Goal: Task Accomplishment & Management: Use online tool/utility

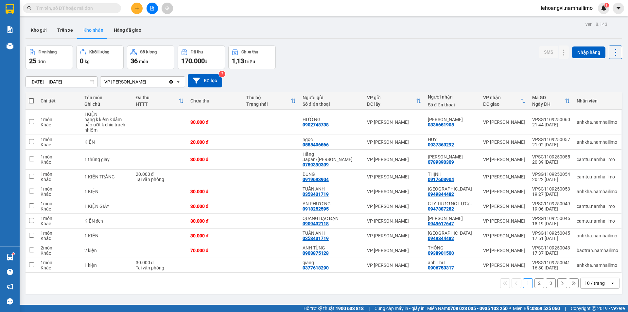
scroll to position [30, 0]
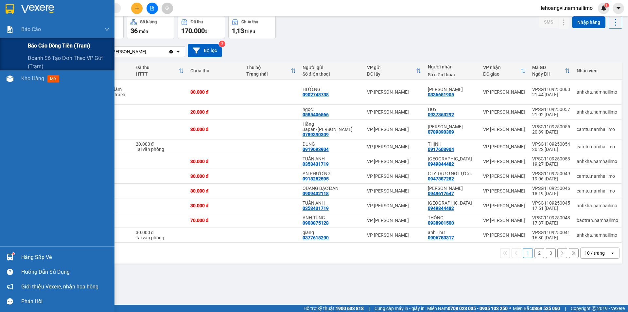
click at [42, 43] on span "Báo cáo dòng tiền (trạm)" at bounding box center [59, 46] width 62 height 8
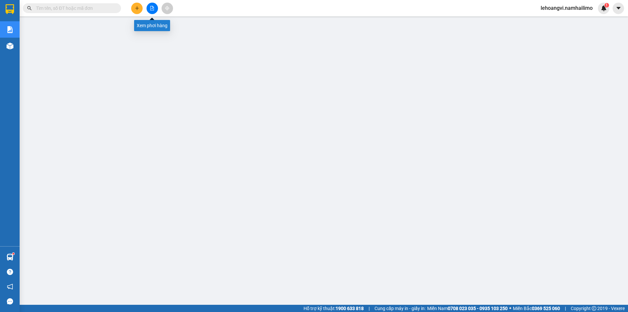
click at [153, 6] on button at bounding box center [152, 8] width 11 height 11
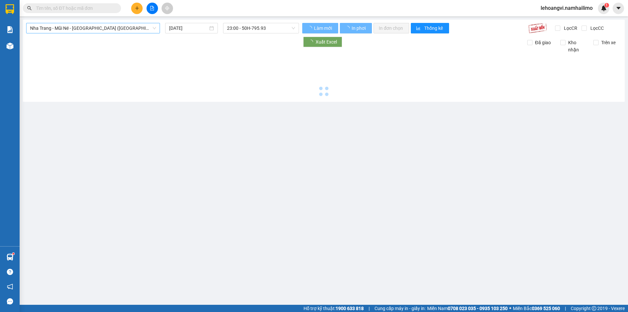
type input "[DATE]"
click at [65, 27] on span "Nha Trang - Mũi Né - [GEOGRAPHIC_DATA] ([GEOGRAPHIC_DATA])" at bounding box center [93, 28] width 126 height 10
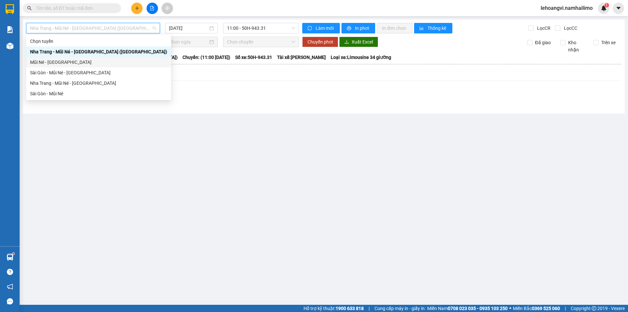
click at [60, 64] on div "Mũi Né - [GEOGRAPHIC_DATA]" at bounding box center [98, 62] width 137 height 7
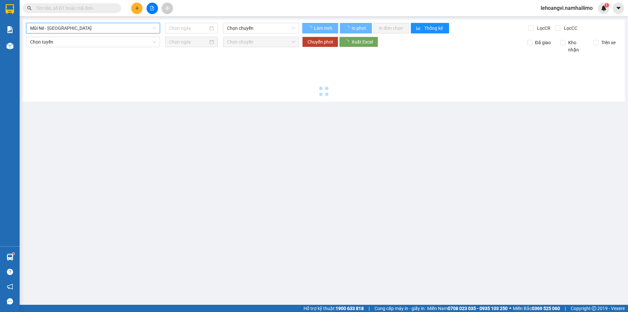
type input "[DATE]"
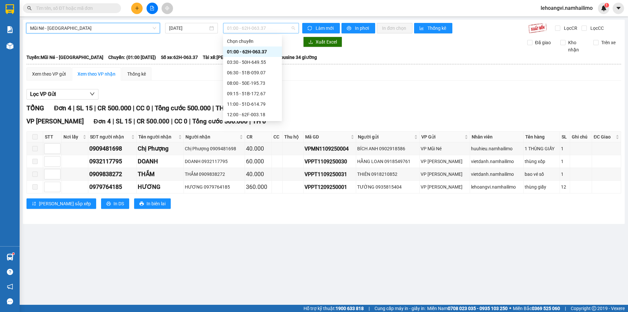
click at [254, 26] on span "01:00 - 62H-063.37" at bounding box center [261, 28] width 68 height 10
click at [258, 51] on div "01:00 - 62H-063.37" at bounding box center [252, 51] width 51 height 7
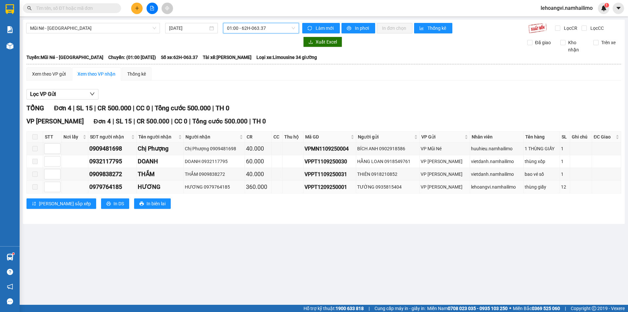
click at [321, 186] on div "VPPT1209250001" at bounding box center [330, 187] width 51 height 8
copy div "VPPT1209250001"
click at [94, 11] on input "text" at bounding box center [74, 8] width 77 height 7
paste input "VPPT1209250001"
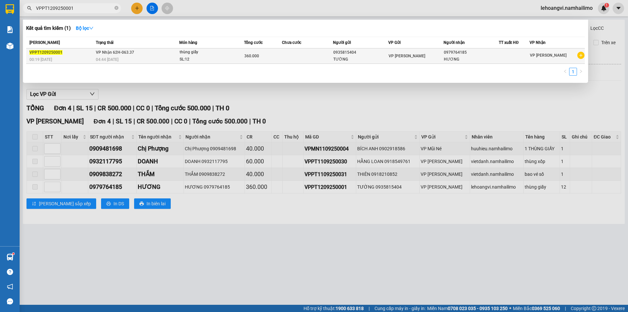
type input "VPPT1209250001"
click at [526, 53] on div at bounding box center [514, 56] width 30 height 7
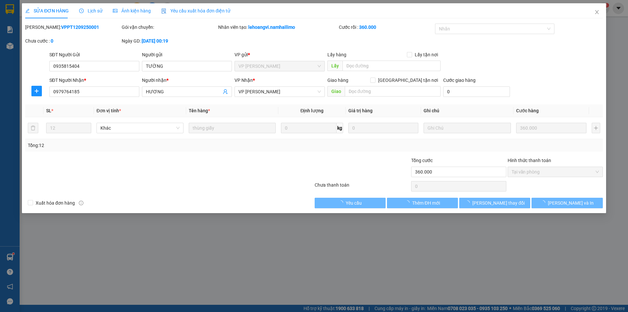
type input "0935815404"
type input "0979764185"
type input "360.000"
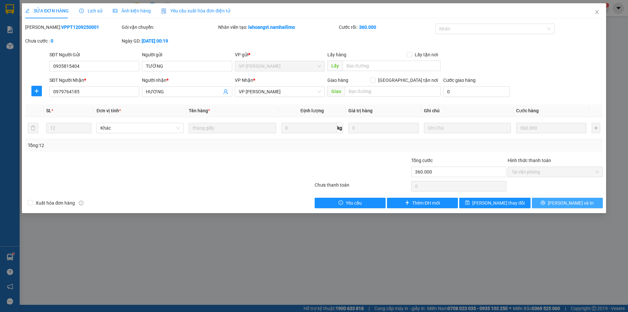
click at [568, 205] on span "[PERSON_NAME] và In" at bounding box center [571, 202] width 46 height 7
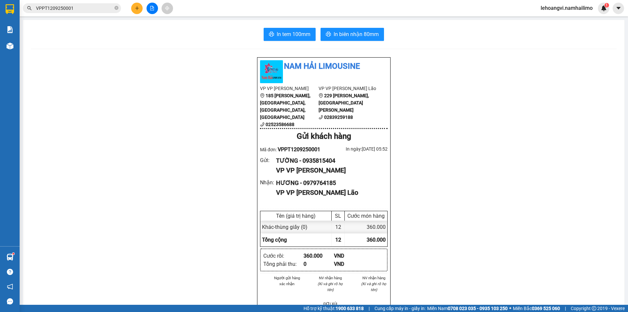
click at [524, 174] on div "Nam Hải Limousine VP VP [PERSON_NAME] 185 [PERSON_NAME], [GEOGRAPHIC_DATA], [PE…" at bounding box center [324, 318] width 586 height 522
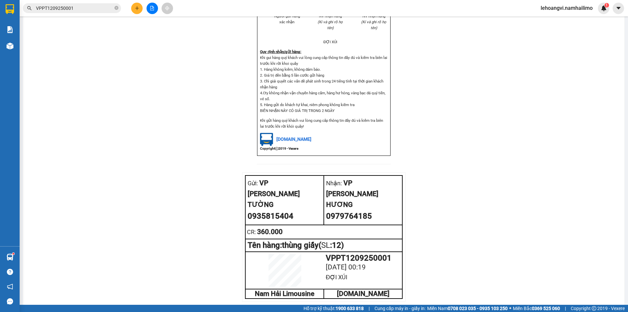
scroll to position [287, 0]
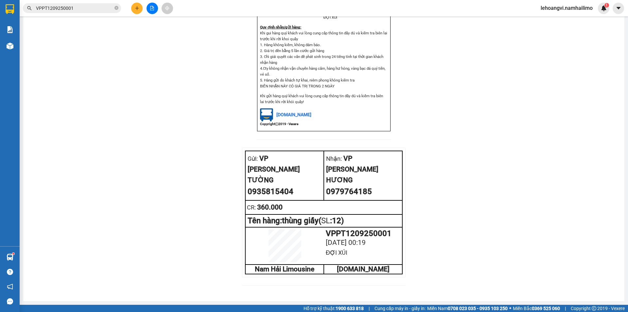
click at [533, 156] on div "Nam Hải Limousine VP VP [PERSON_NAME] 185 [PERSON_NAME], [GEOGRAPHIC_DATA], [PE…" at bounding box center [324, 32] width 586 height 522
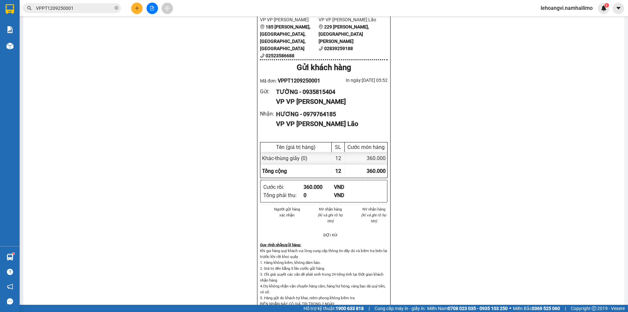
scroll to position [0, 0]
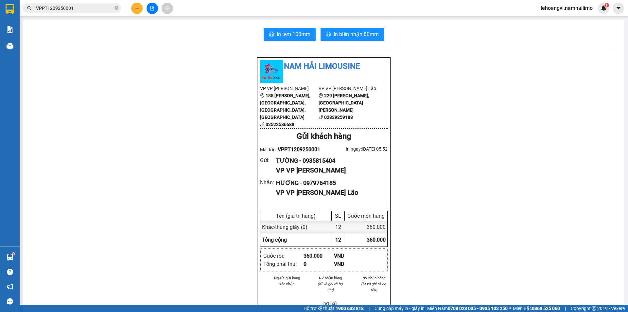
drag, startPoint x: 580, startPoint y: 67, endPoint x: 489, endPoint y: 56, distance: 91.7
click at [580, 67] on div "Nam Hải Limousine VP VP [PERSON_NAME] 185 [PERSON_NAME], [GEOGRAPHIC_DATA], [PE…" at bounding box center [324, 318] width 586 height 522
click at [153, 8] on icon "file-add" at bounding box center [152, 8] width 5 height 5
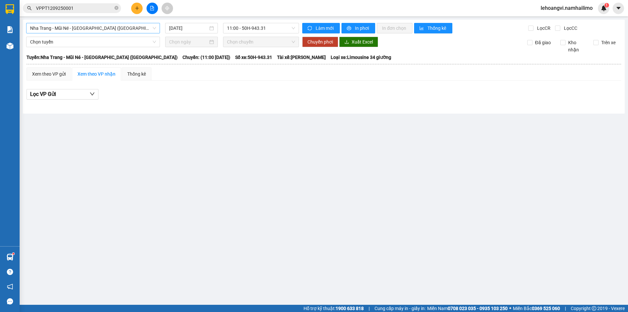
click at [114, 28] on span "Nha Trang - Mũi Né - [GEOGRAPHIC_DATA] ([GEOGRAPHIC_DATA])" at bounding box center [93, 28] width 126 height 10
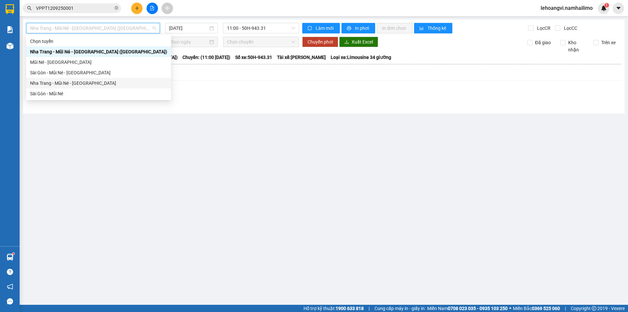
click at [83, 85] on div "Nha Trang - Mũi Né - [GEOGRAPHIC_DATA]" at bounding box center [98, 82] width 137 height 7
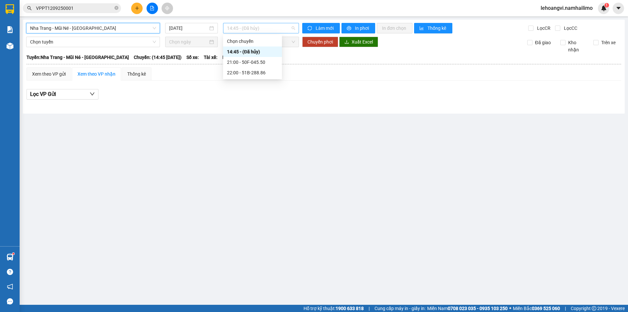
click at [271, 25] on span "14:45 - (Đã hủy)" at bounding box center [261, 28] width 68 height 10
click at [173, 22] on div "[GEOGRAPHIC_DATA] - [GEOGRAPHIC_DATA] - [GEOGRAPHIC_DATA] [DATE] 14:45 - (Đã hủ…" at bounding box center [324, 67] width 602 height 94
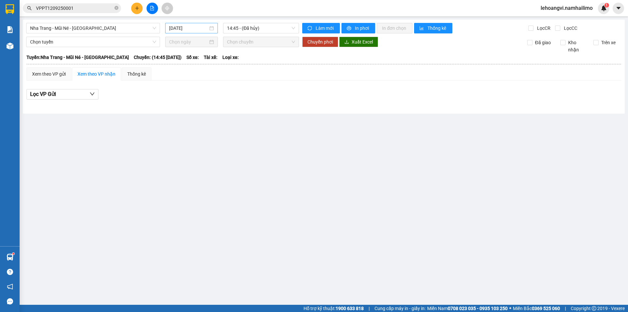
click at [175, 26] on input "[DATE]" at bounding box center [188, 28] width 39 height 7
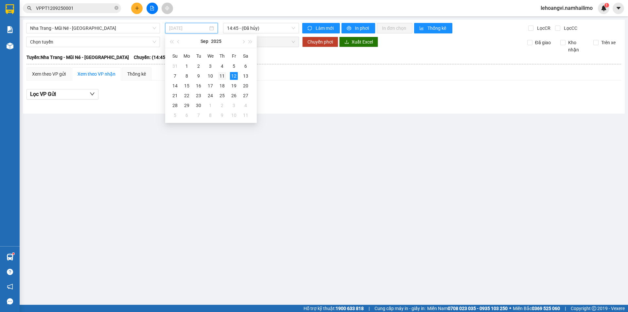
click at [219, 77] on div "11" at bounding box center [222, 76] width 8 height 8
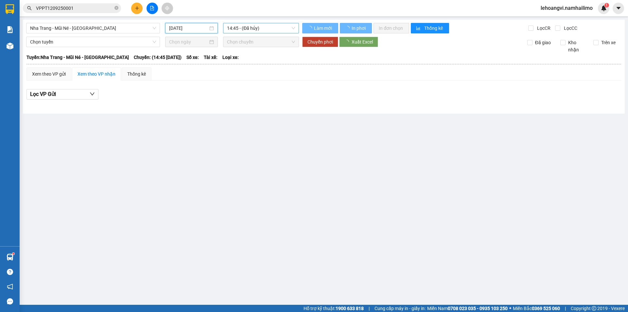
click at [265, 32] on span "14:45 - (Đã hủy)" at bounding box center [261, 28] width 68 height 10
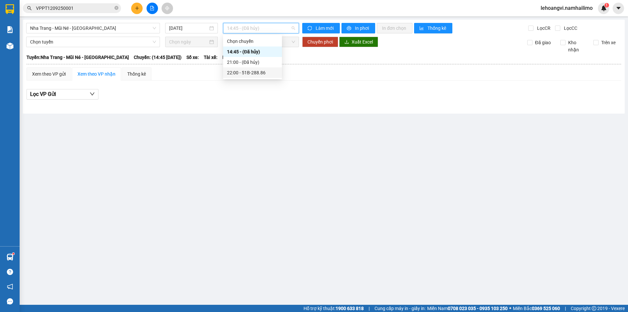
click at [263, 72] on div "22:00 - 51B-288.86" at bounding box center [252, 72] width 51 height 7
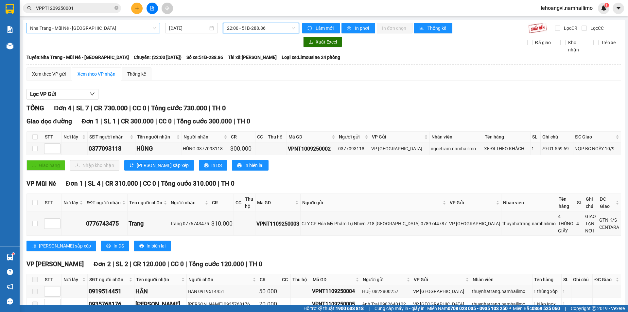
click at [83, 28] on span "Nha Trang - Mũi Né - [GEOGRAPHIC_DATA]" at bounding box center [93, 28] width 126 height 10
click at [263, 87] on div "Lọc VP Gửi TỔNG Đơn 4 | SL 7 | CR 730.000 | CC 0 | Tổng cước 730.000 | TH 0 Gi…" at bounding box center [323, 210] width 595 height 248
click at [187, 28] on input "[DATE]" at bounding box center [188, 28] width 39 height 7
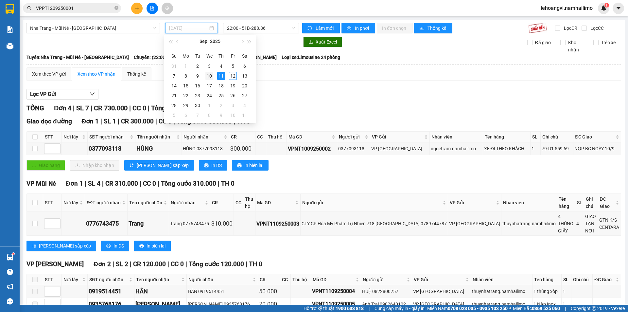
click at [206, 75] on div "10" at bounding box center [209, 76] width 8 height 8
type input "[DATE]"
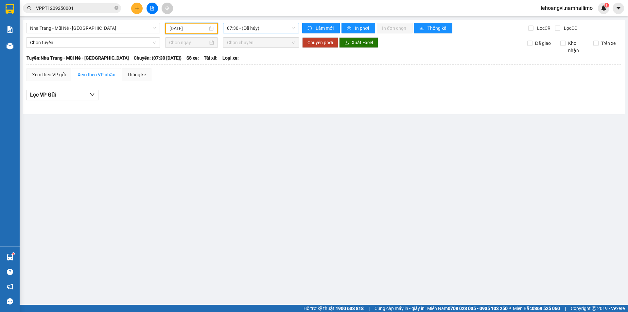
click at [251, 28] on span "07:30 - (Đã hủy)" at bounding box center [261, 28] width 68 height 10
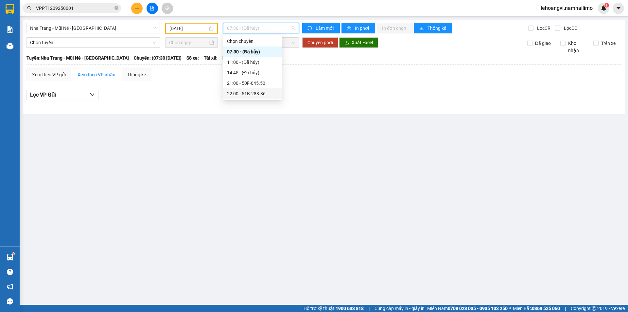
click at [257, 96] on div "22:00 - 51B-288.86" at bounding box center [252, 93] width 51 height 7
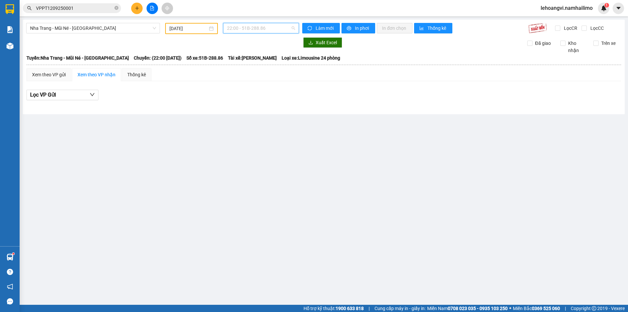
click at [256, 29] on span "22:00 - 51B-288.86" at bounding box center [261, 28] width 68 height 10
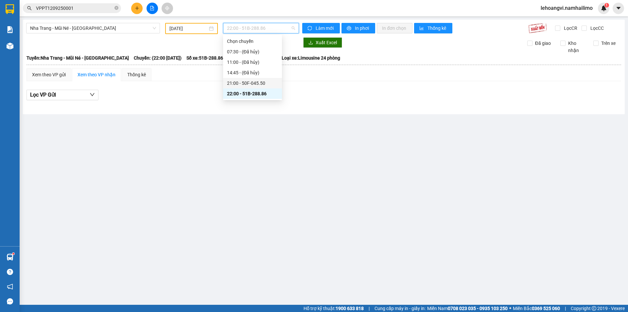
click at [262, 85] on div "21:00 - 50F-045.50" at bounding box center [252, 82] width 51 height 7
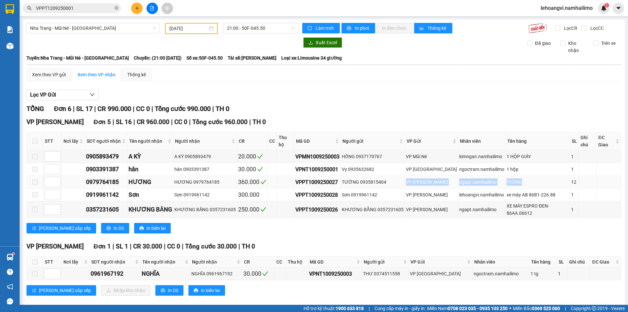
drag, startPoint x: 520, startPoint y: 177, endPoint x: 405, endPoint y: 172, distance: 114.9
click at [405, 176] on tr "0979764185 HƯƠNG HƯƠNG 0979764185 360.000 VPPT1009250027 TƯỜNG 0935815404 VP [P…" at bounding box center [324, 182] width 594 height 13
click at [459, 178] on div "ngapt.namhailimo" at bounding box center [481, 181] width 45 height 7
drag, startPoint x: 477, startPoint y: 189, endPoint x: 455, endPoint y: 185, distance: 22.5
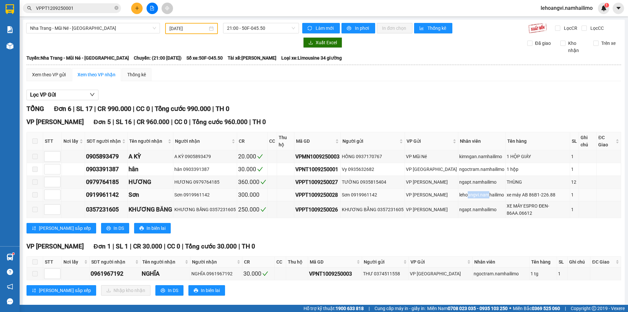
click at [459, 191] on div "lehoangvi.namhailimo" at bounding box center [481, 194] width 45 height 7
click at [441, 188] on td "VP [PERSON_NAME]" at bounding box center [431, 194] width 53 height 13
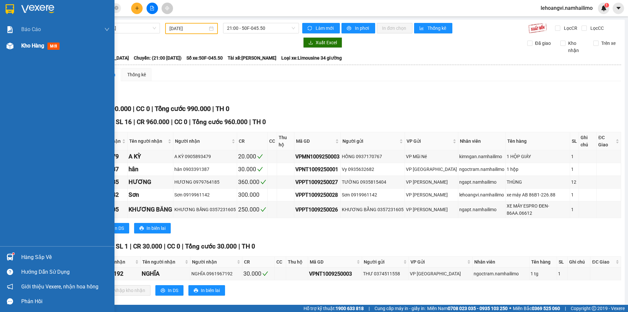
click at [33, 50] on div "Kho hàng mới" at bounding box center [65, 46] width 88 height 16
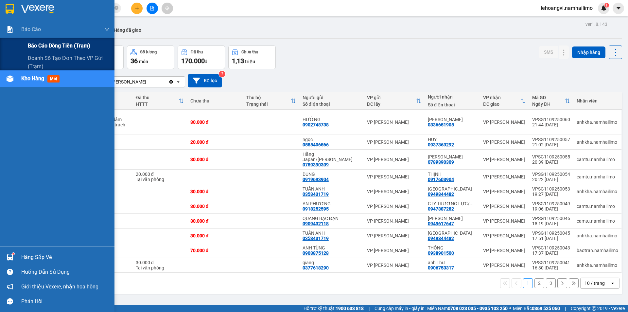
click at [35, 43] on span "Báo cáo dòng tiền (trạm)" at bounding box center [59, 46] width 62 height 8
